Goal: Task Accomplishment & Management: Complete application form

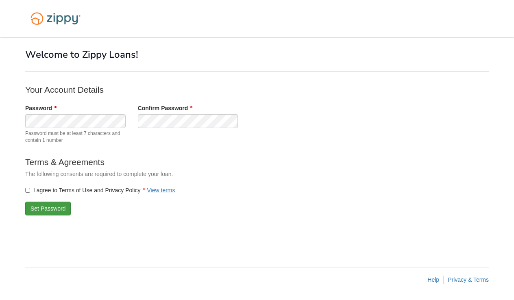
click at [42, 205] on button "Set Password" at bounding box center [48, 209] width 46 height 14
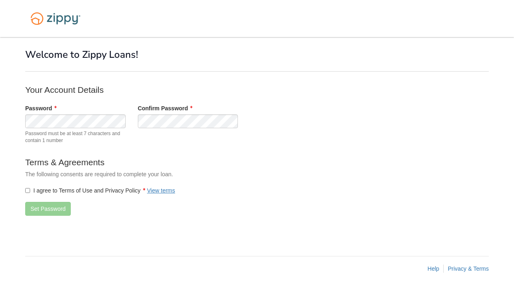
click at [52, 191] on label "I agree to Terms of Use and Privacy Policy View terms" at bounding box center [100, 190] width 150 height 8
click at [52, 204] on button "Set Password" at bounding box center [48, 209] width 46 height 14
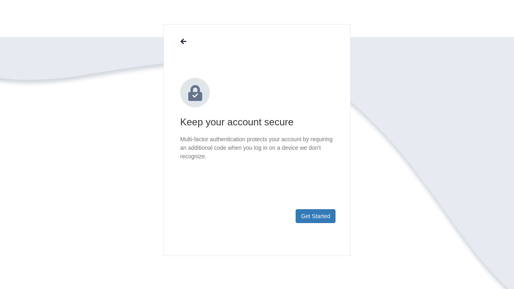
scroll to position [66, 0]
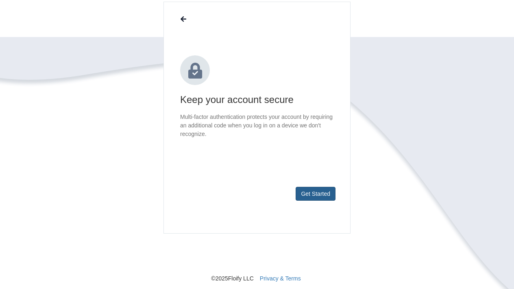
click at [306, 192] on button "Get Started" at bounding box center [316, 194] width 40 height 14
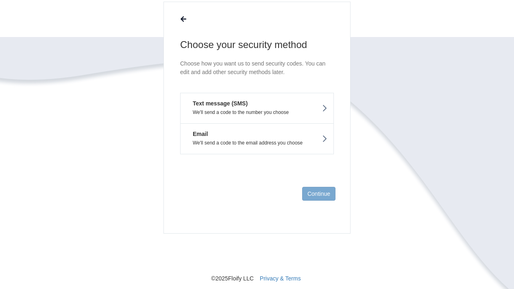
click at [286, 111] on p "We'll send a code to the number you choose" at bounding box center [257, 112] width 141 height 6
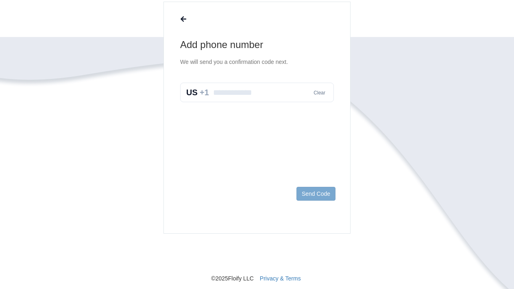
click at [280, 98] on input "text" at bounding box center [257, 93] width 154 height 20
type input "**********"
click at [307, 197] on button "Send Code" at bounding box center [315, 194] width 39 height 14
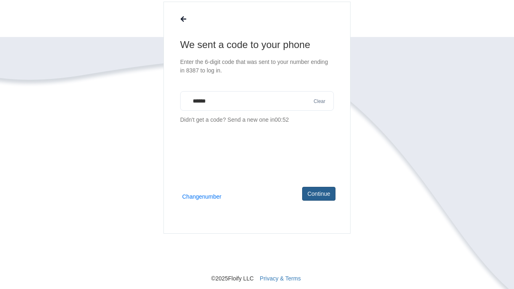
type input "******"
click at [316, 198] on button "Continue" at bounding box center [318, 194] width 33 height 14
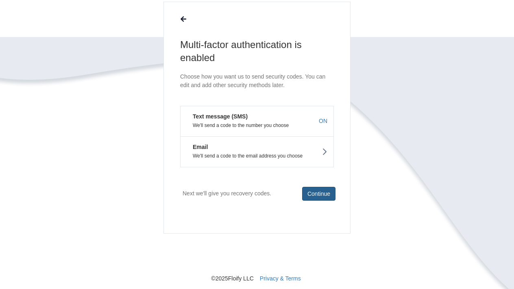
click at [314, 194] on button "Continue" at bounding box center [318, 194] width 33 height 14
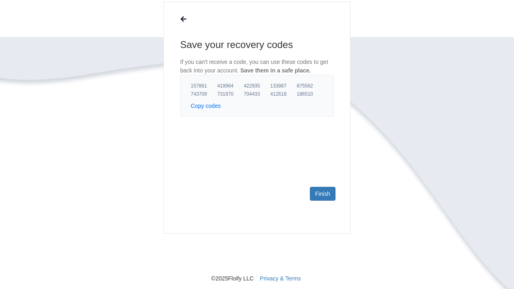
click at [213, 105] on button "Copy codes" at bounding box center [206, 106] width 30 height 8
click at [325, 192] on link "Finish" at bounding box center [323, 194] width 26 height 14
